Goal: Check status: Check status

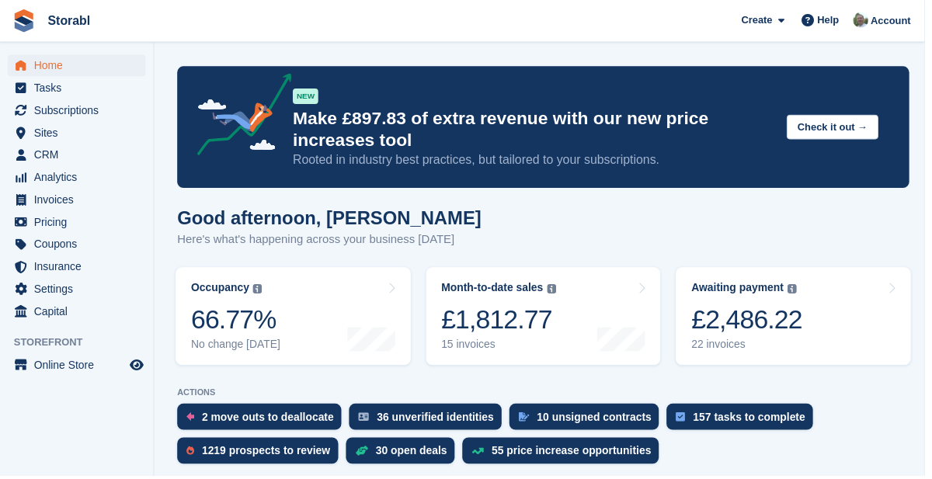
click at [825, 325] on link "Awaiting payment The total outstanding balance on all open invoices. £2,486.22 …" at bounding box center [799, 318] width 237 height 99
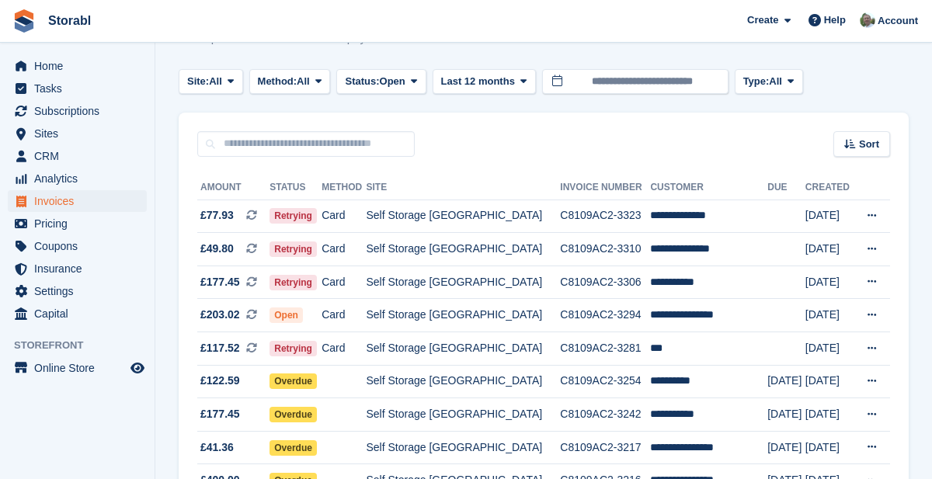
scroll to position [62, 0]
